Goal: Information Seeking & Learning: Find contact information

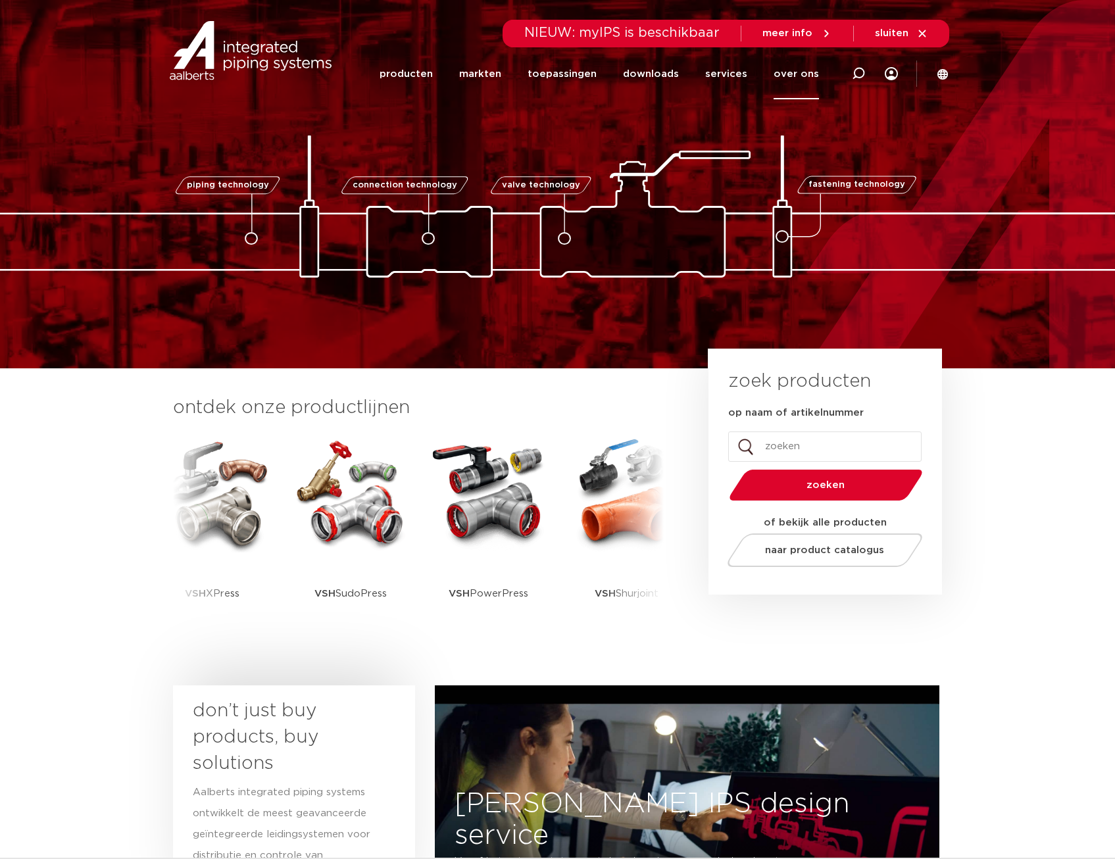
click at [794, 73] on link "over ons" at bounding box center [796, 74] width 45 height 51
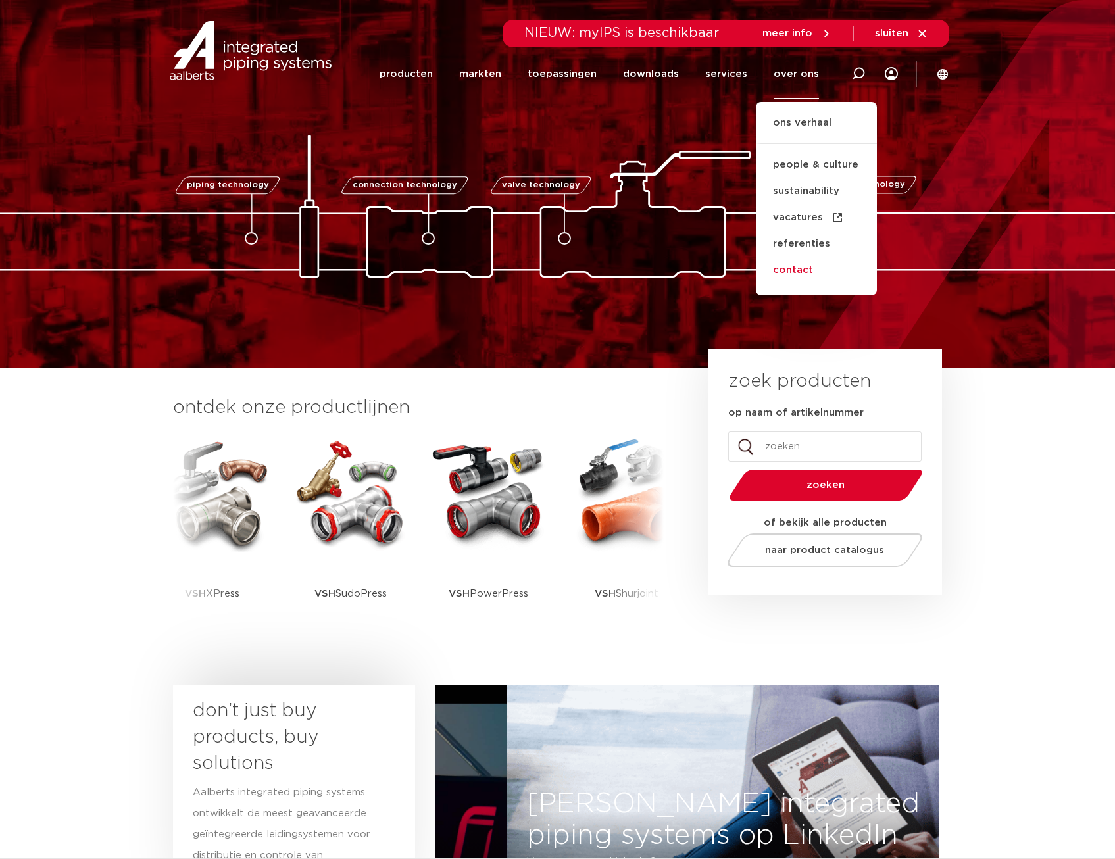
click at [792, 270] on link "contact" at bounding box center [816, 270] width 121 height 26
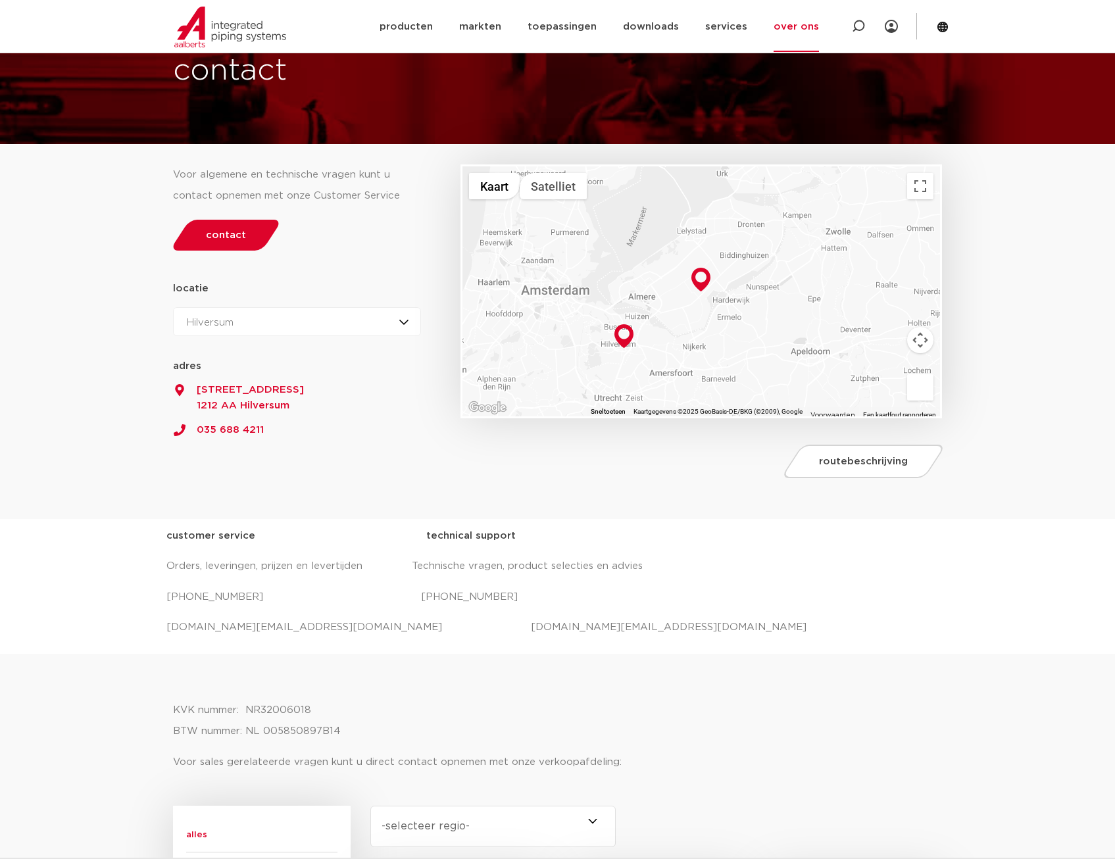
scroll to position [66, 0]
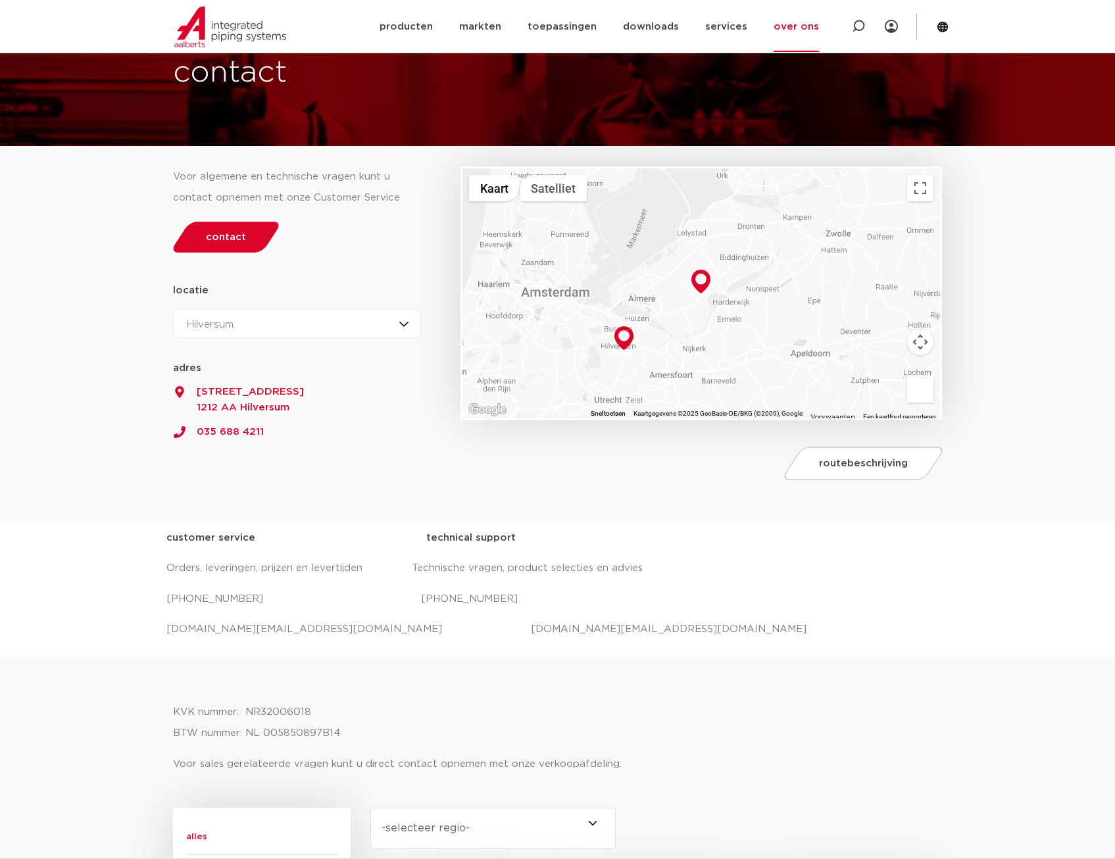
click at [232, 599] on p "[PHONE_NUMBER] [PHONE_NUMBER]" at bounding box center [557, 599] width 783 height 21
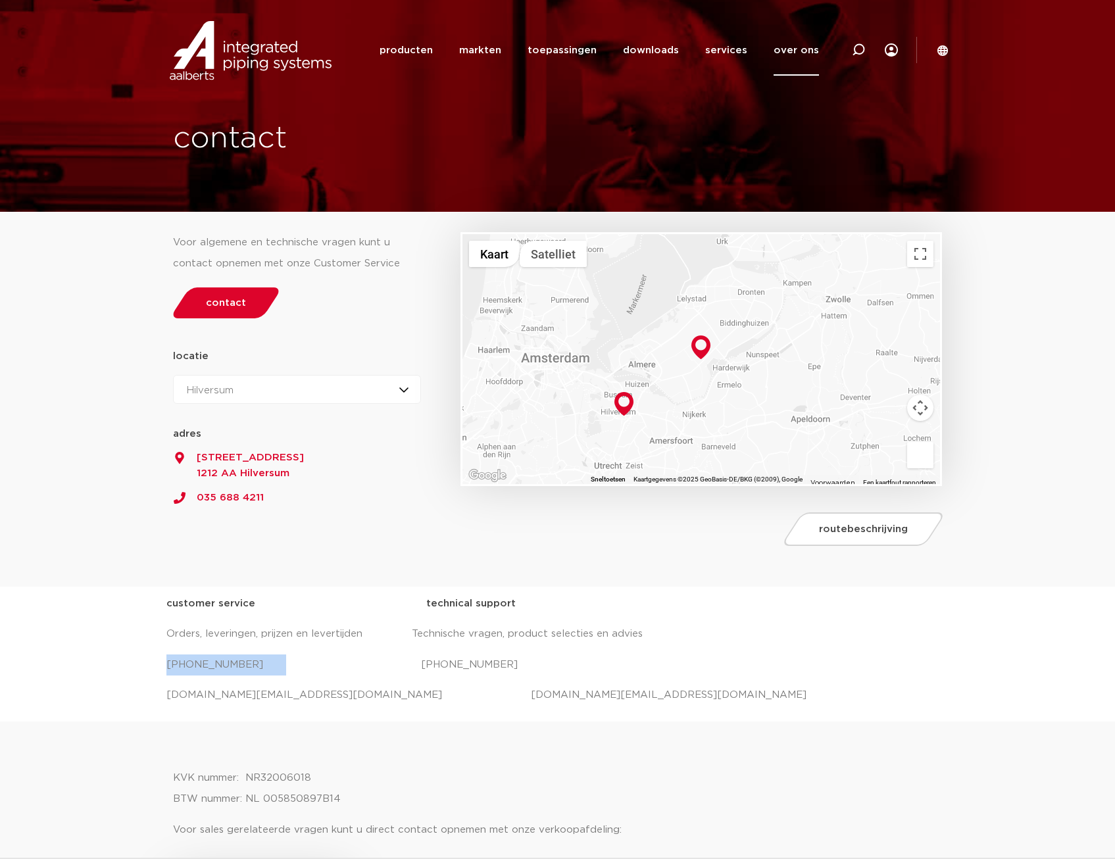
drag, startPoint x: 273, startPoint y: 665, endPoint x: 161, endPoint y: 669, distance: 111.9
click at [161, 669] on div "customer service technical support Orders, leveringen, prijzen en levertijden T…" at bounding box center [557, 654] width 1115 height 135
copy p "+31 (0) 35 6884 330"
click at [232, 495] on link "035 688 4211" at bounding box center [297, 494] width 249 height 24
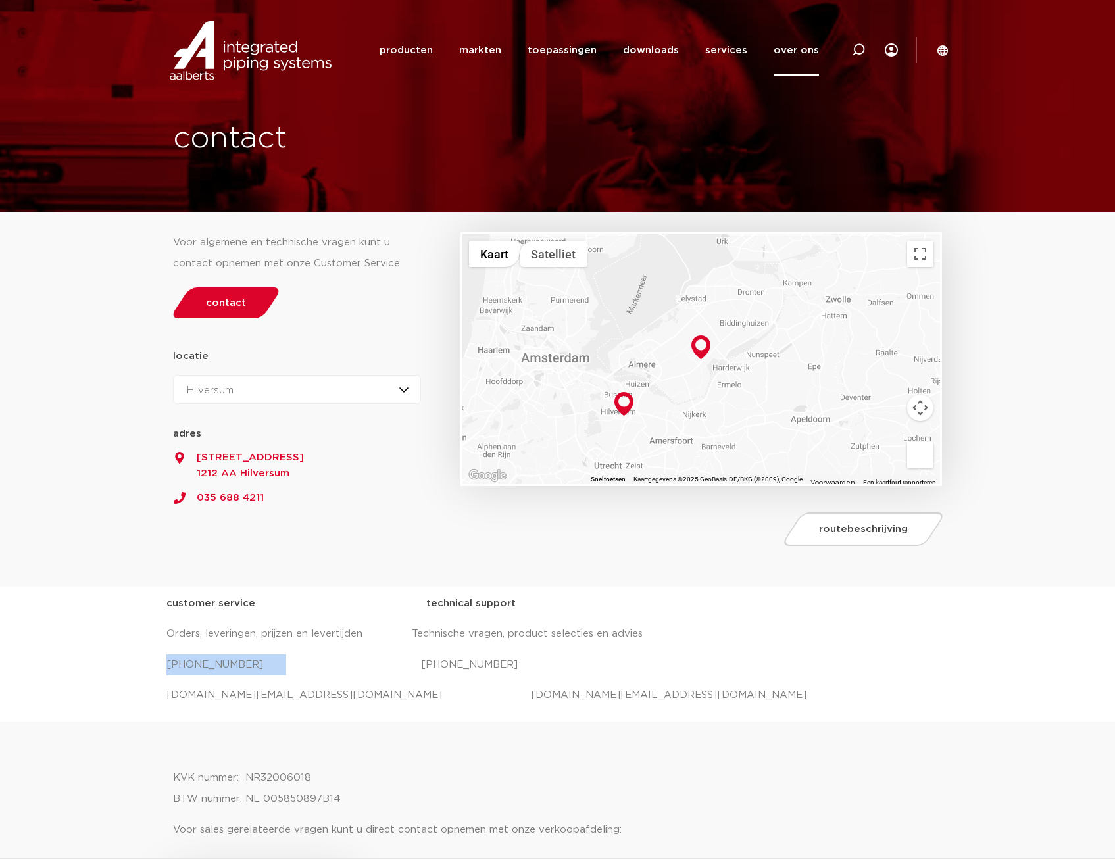
click at [668, 680] on div "customer service technical support Orders, leveringen, prijzen en levertijden T…" at bounding box center [557, 649] width 783 height 113
